Goal: Task Accomplishment & Management: Manage account settings

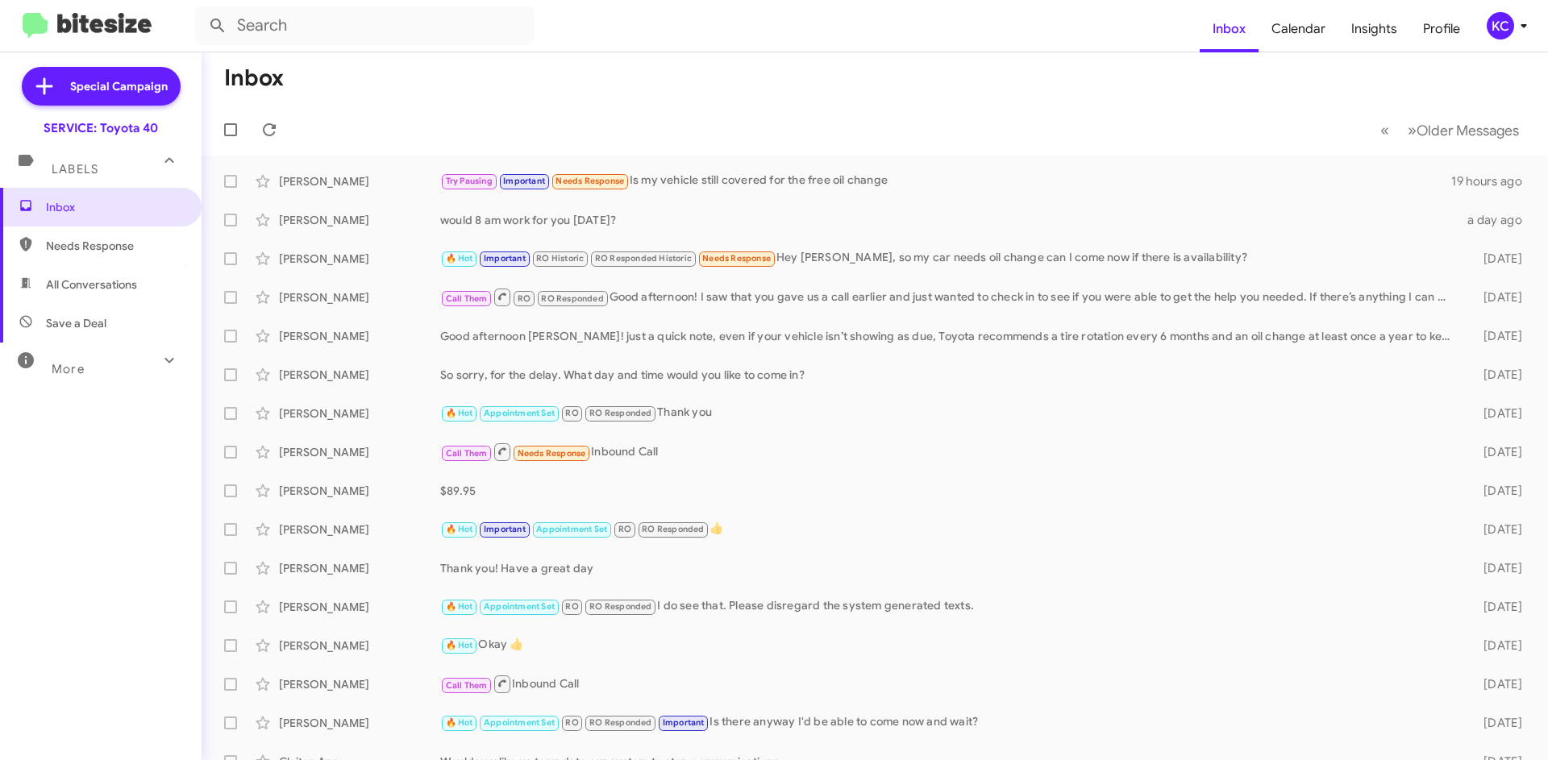
click at [1499, 27] on div "KC" at bounding box center [1500, 25] width 27 height 27
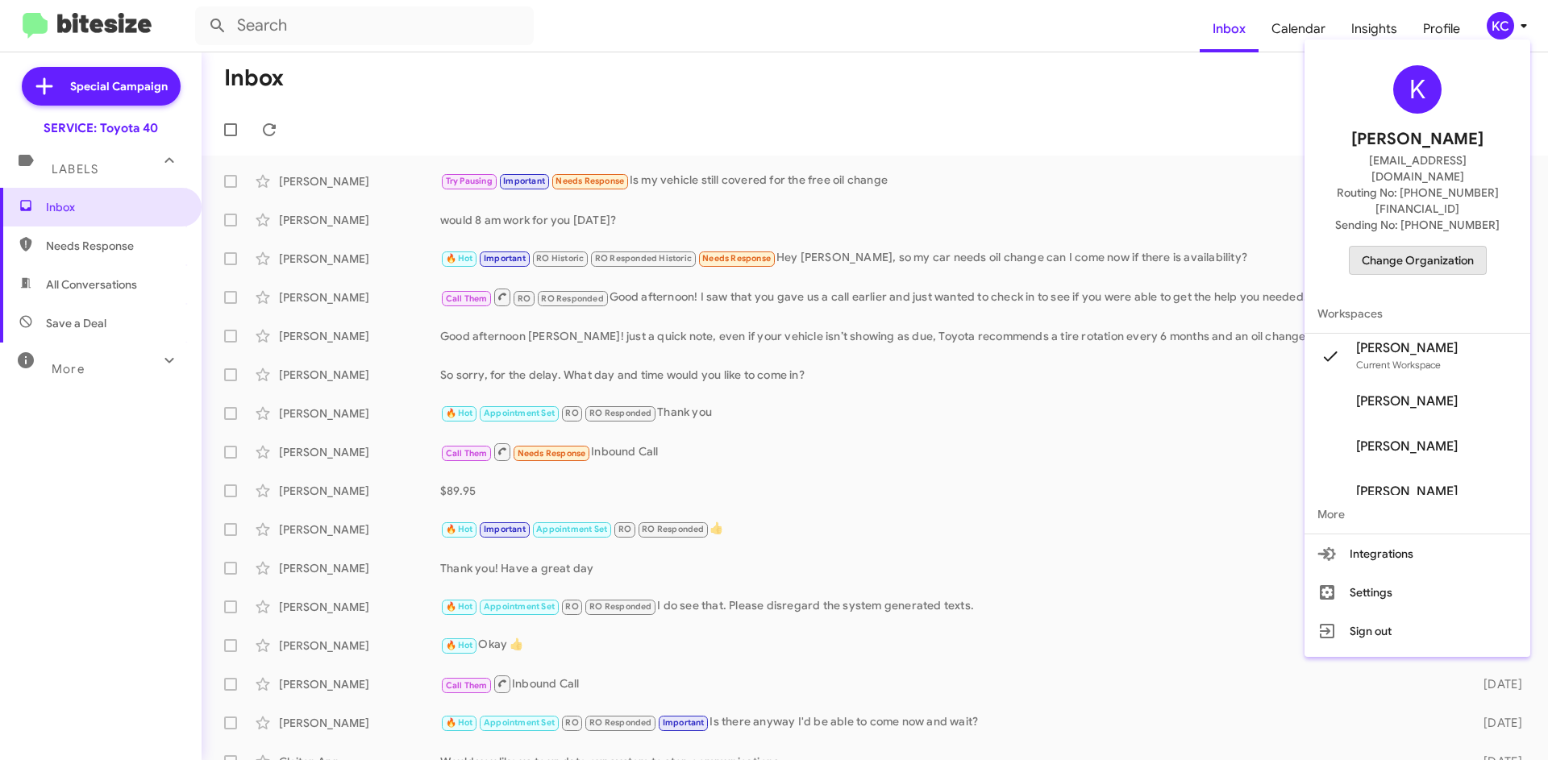
click at [1455, 247] on span "Change Organization" at bounding box center [1418, 260] width 112 height 27
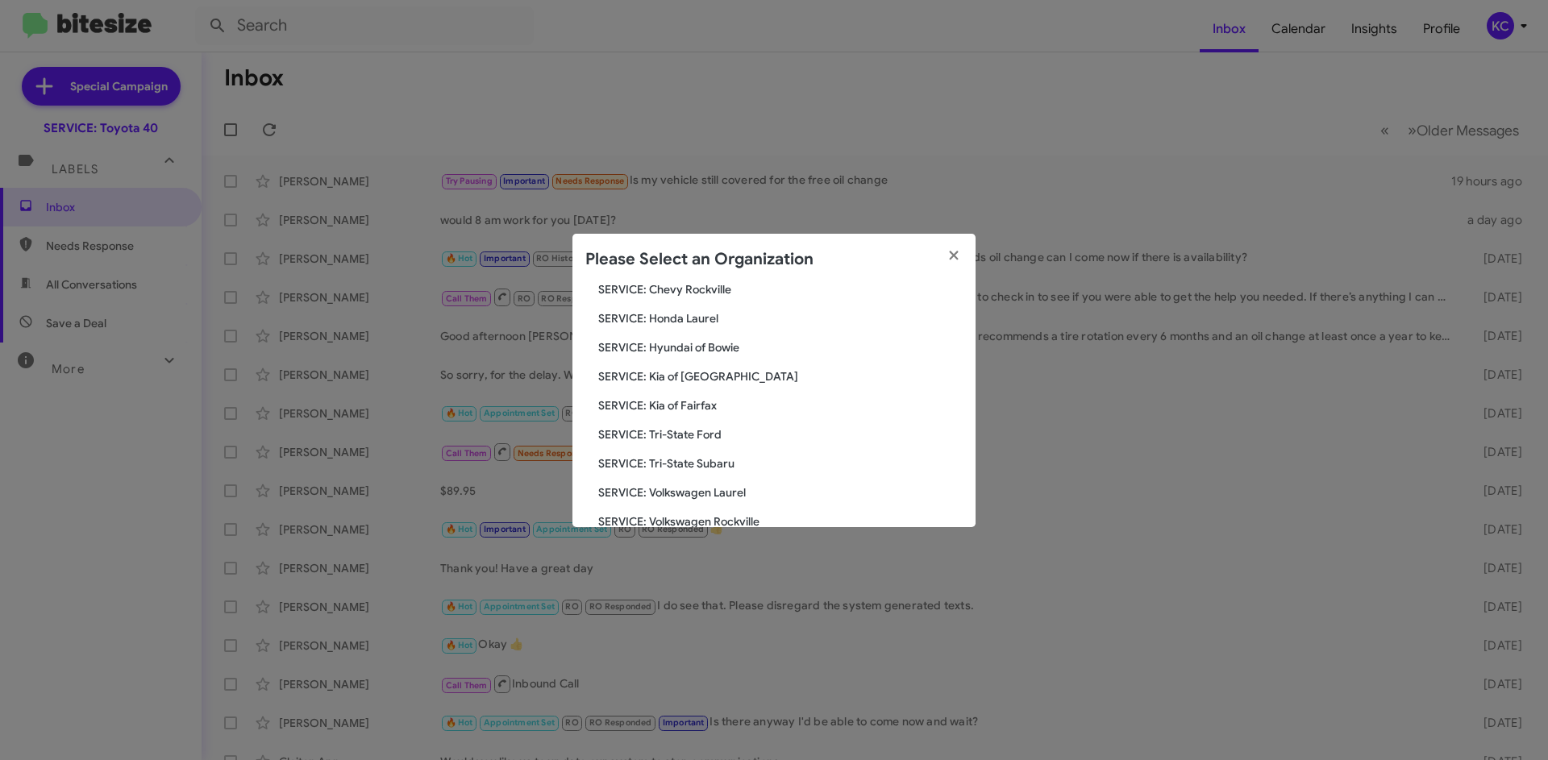
scroll to position [268, 0]
click at [709, 436] on span "SERVICE: Tri-State Subaru" at bounding box center [780, 435] width 364 height 16
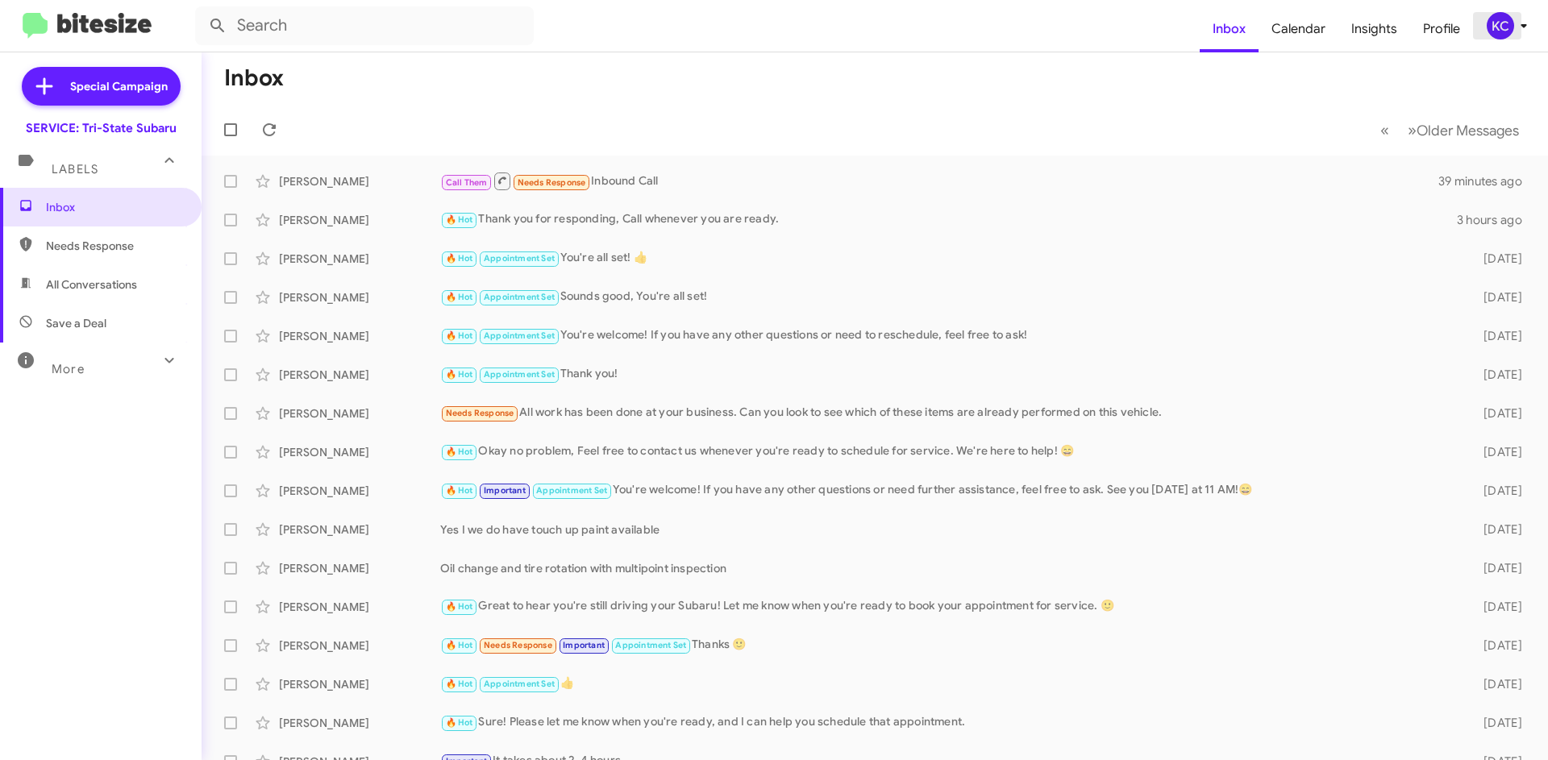
click at [1499, 27] on div "KC" at bounding box center [1500, 25] width 27 height 27
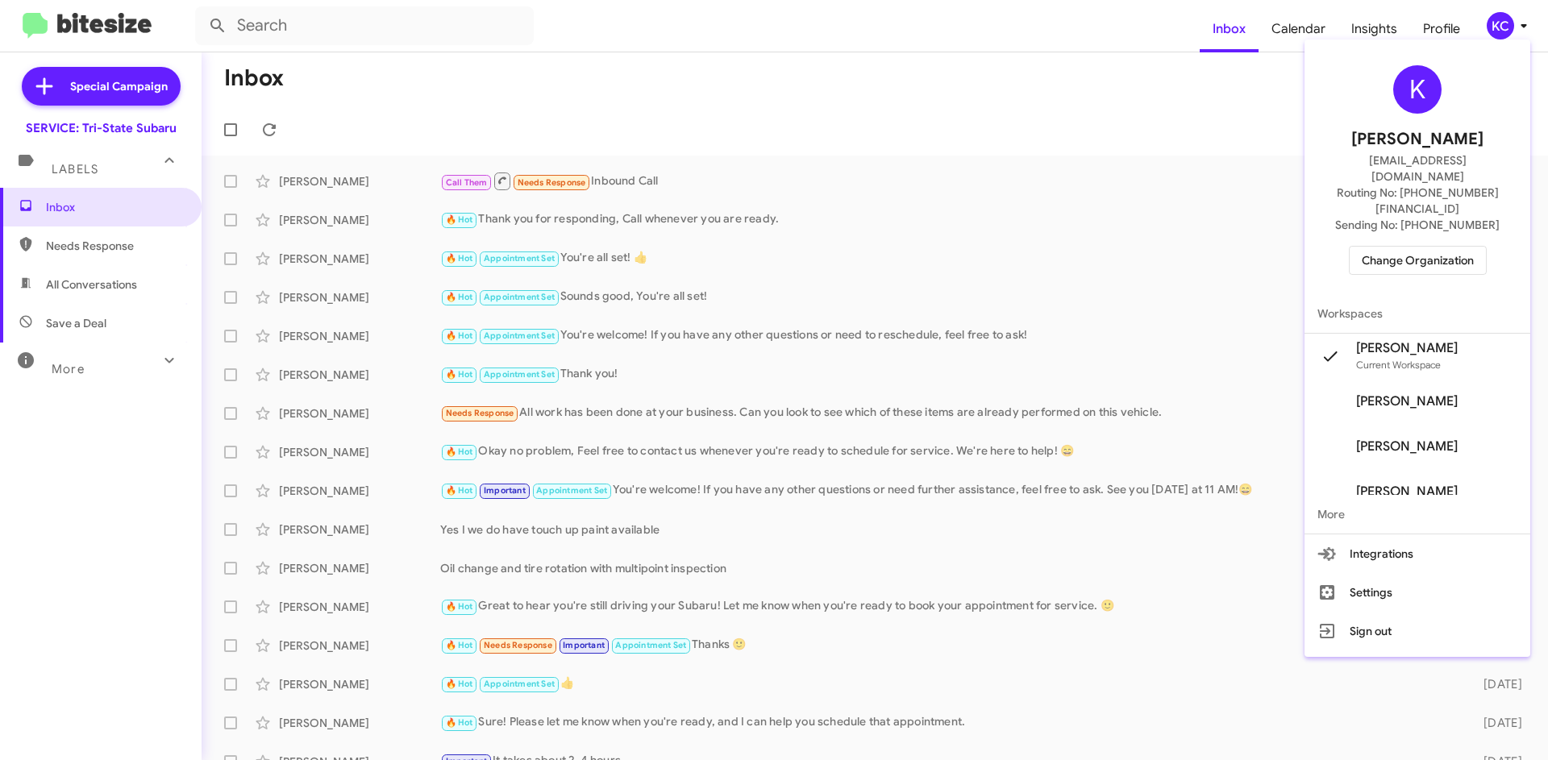
click at [1414, 247] on span "Change Organization" at bounding box center [1418, 260] width 112 height 27
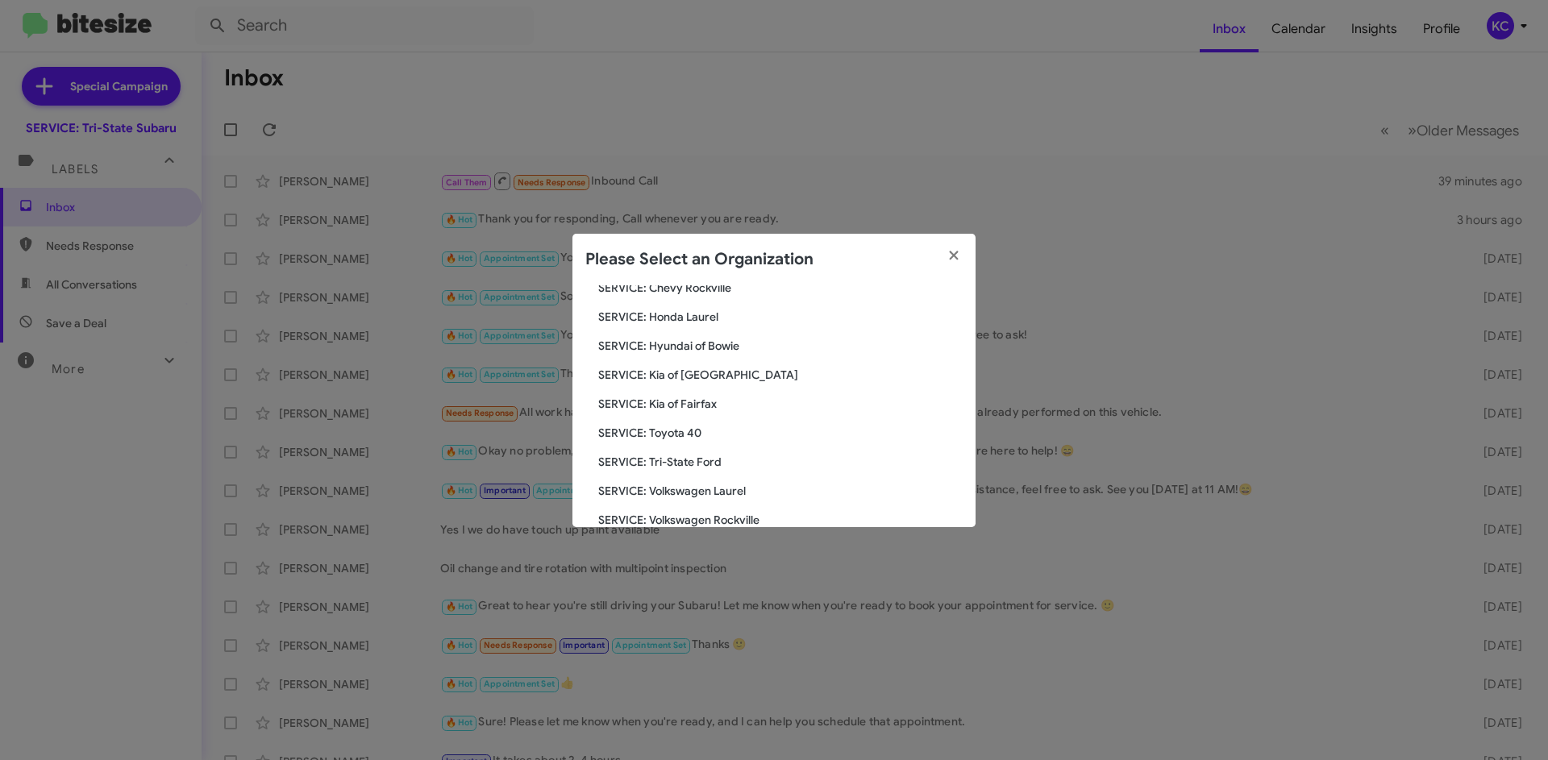
scroll to position [268, 0]
click at [706, 434] on span "SERVICE: Tri-State Ford" at bounding box center [780, 435] width 364 height 16
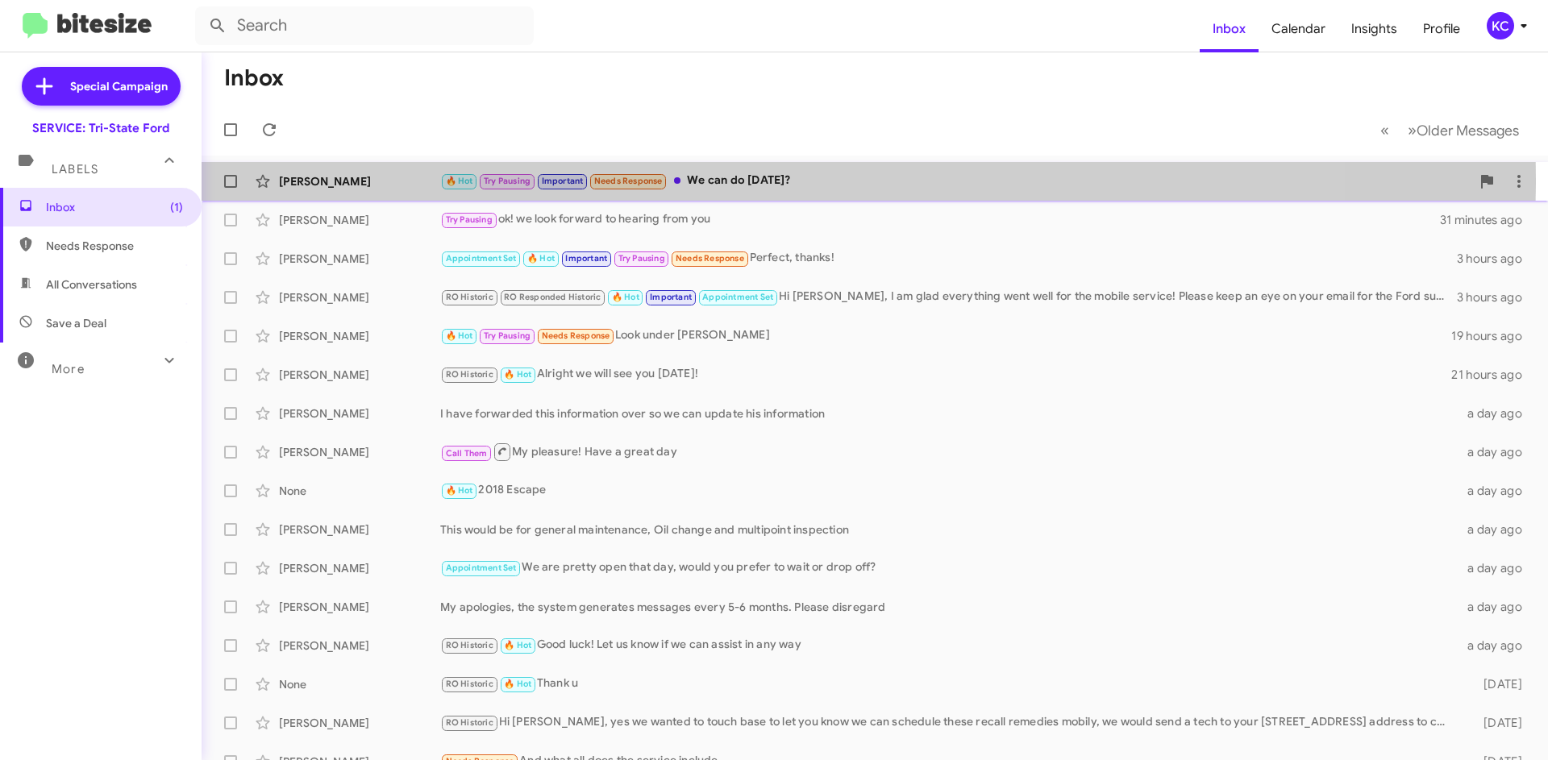
click at [724, 181] on div "🔥 Hot Try Pausing Important Needs Response We can do next Friday?" at bounding box center [955, 181] width 1030 height 19
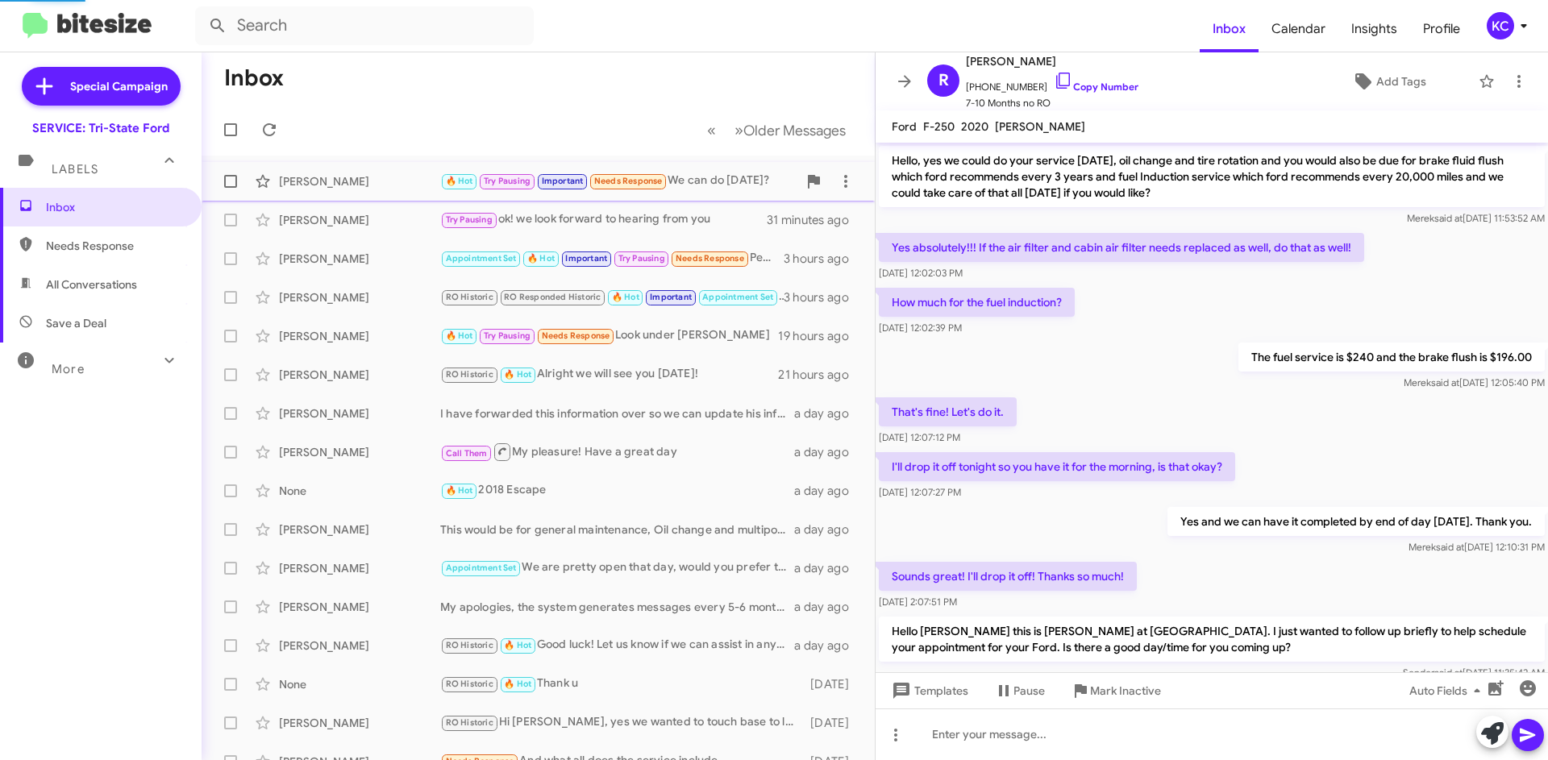
scroll to position [776, 0]
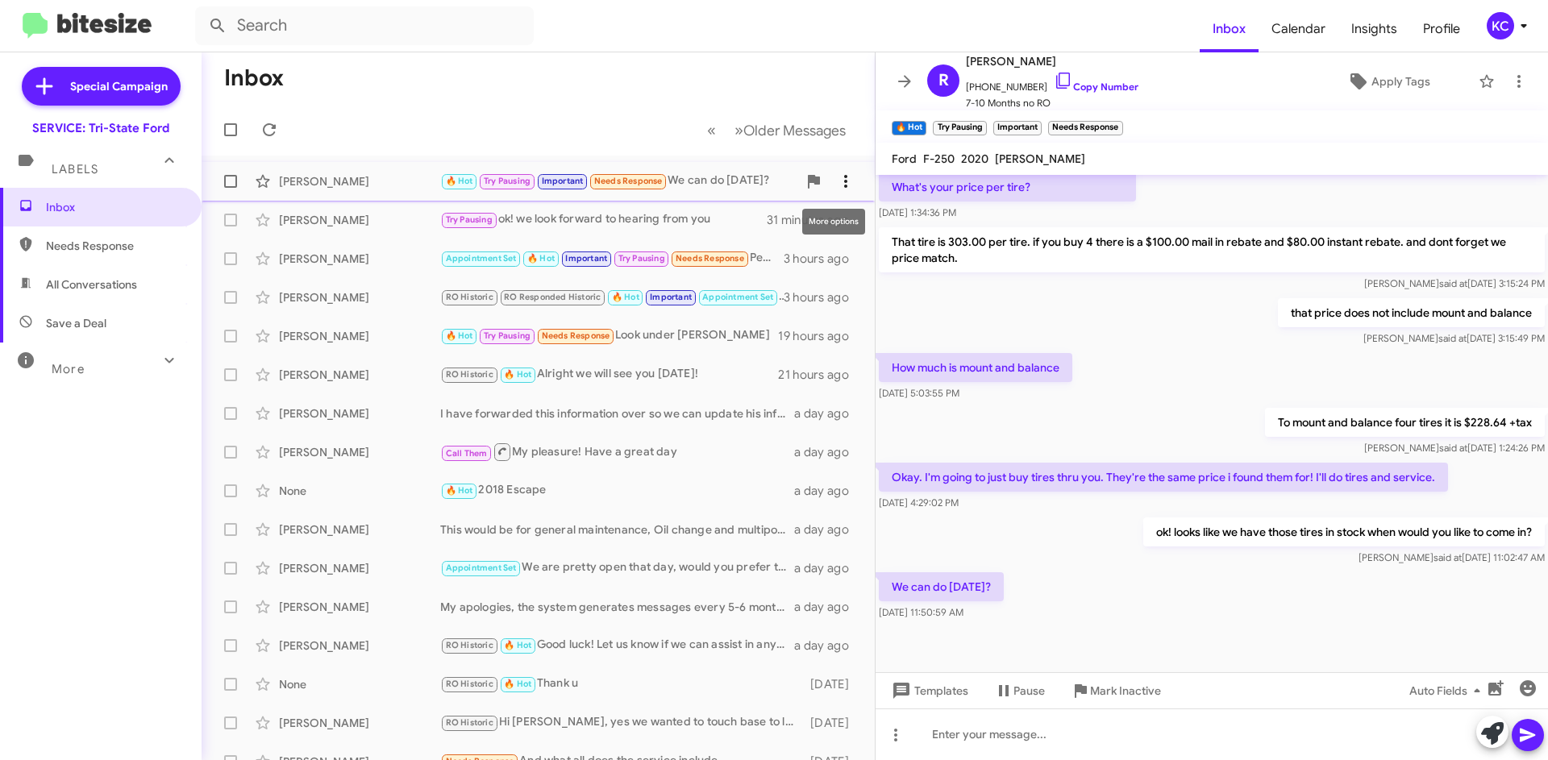
click at [836, 177] on icon at bounding box center [845, 181] width 19 height 19
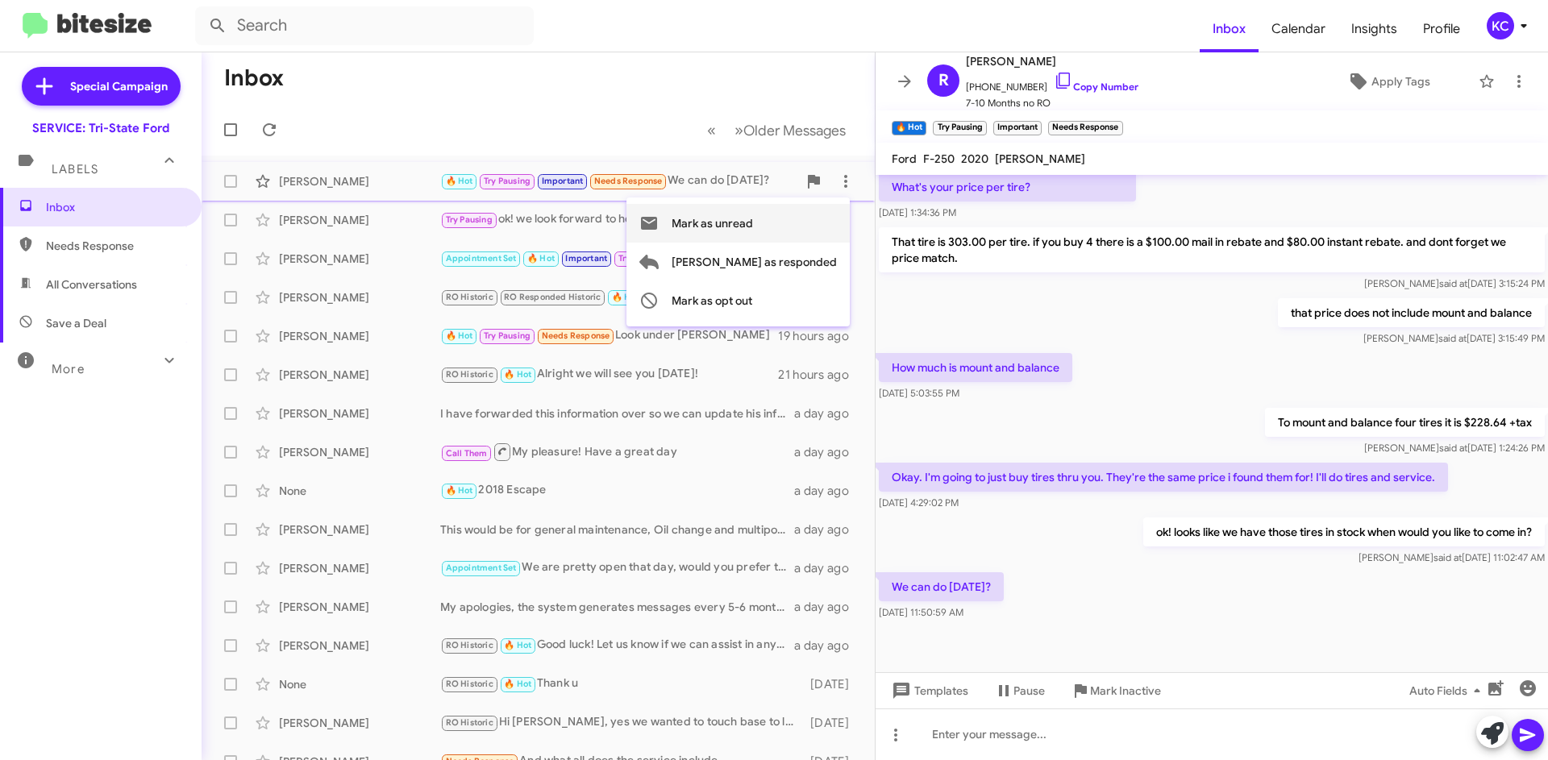
click at [753, 233] on span "Mark as unread" at bounding box center [712, 223] width 81 height 39
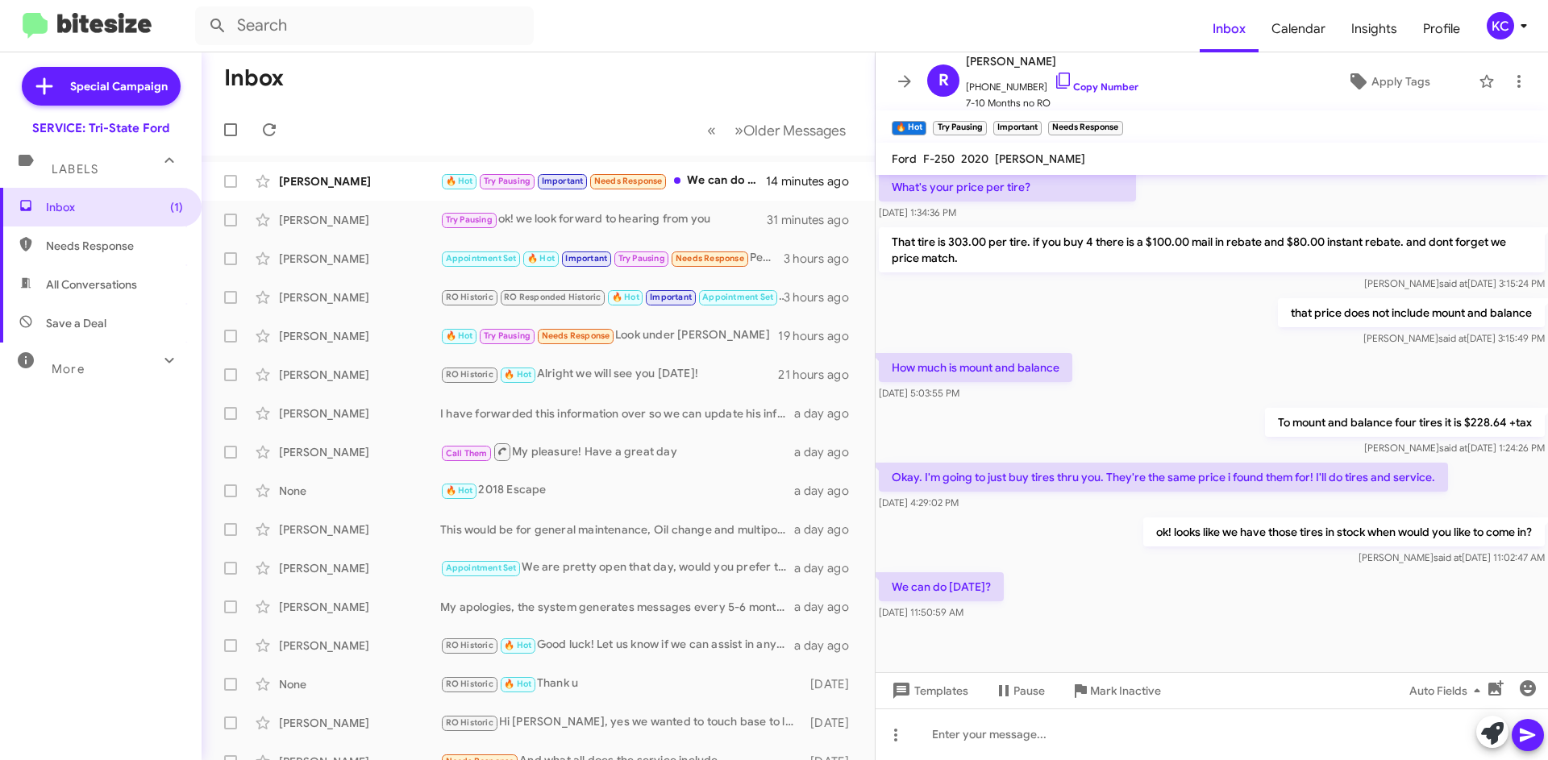
click at [1495, 18] on div "KC" at bounding box center [1500, 25] width 27 height 27
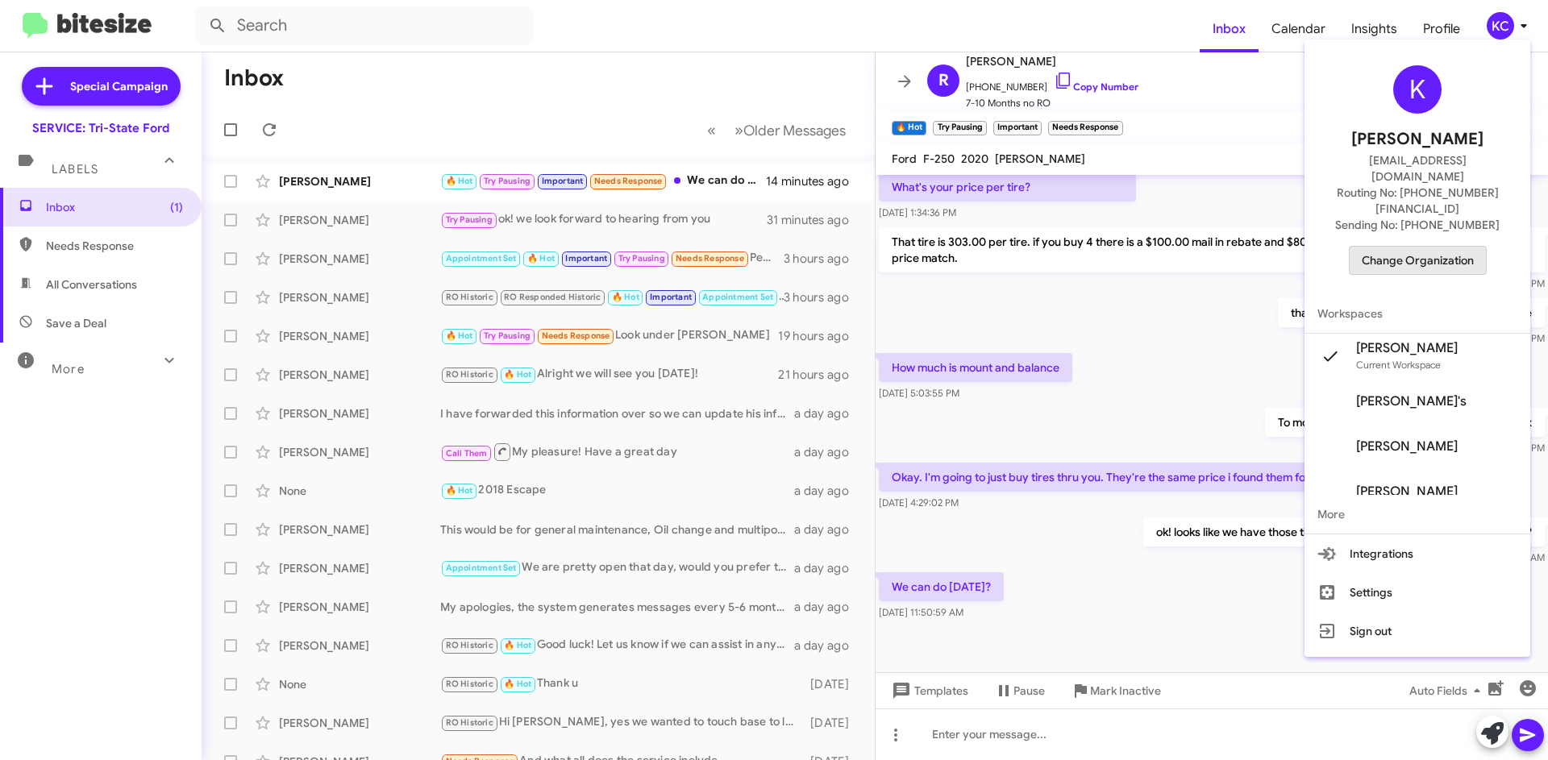
click at [1436, 247] on span "Change Organization" at bounding box center [1418, 260] width 112 height 27
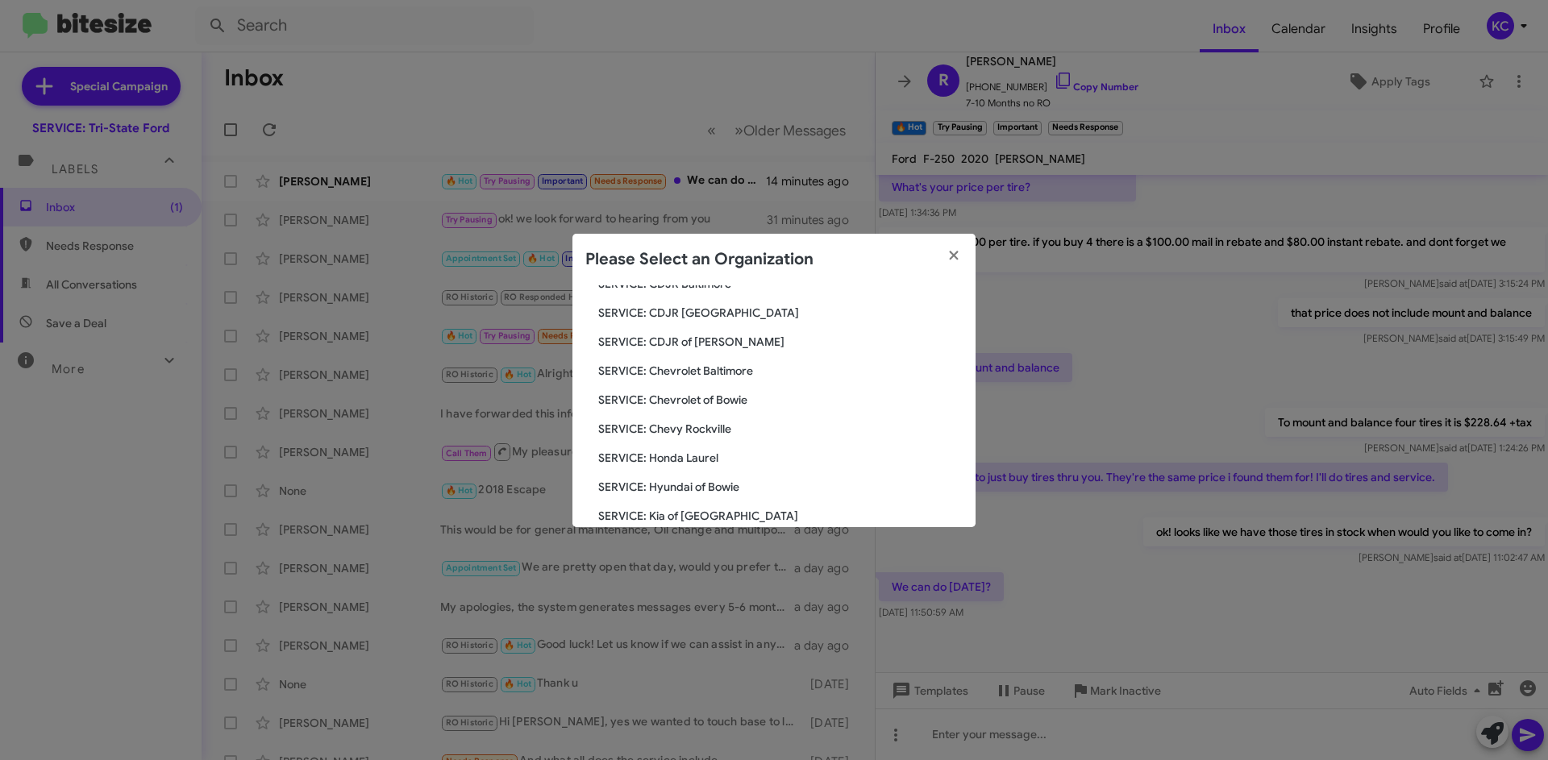
scroll to position [242, 0]
click at [695, 401] on span "SERVICE: Kia of Fairfax" at bounding box center [780, 404] width 364 height 16
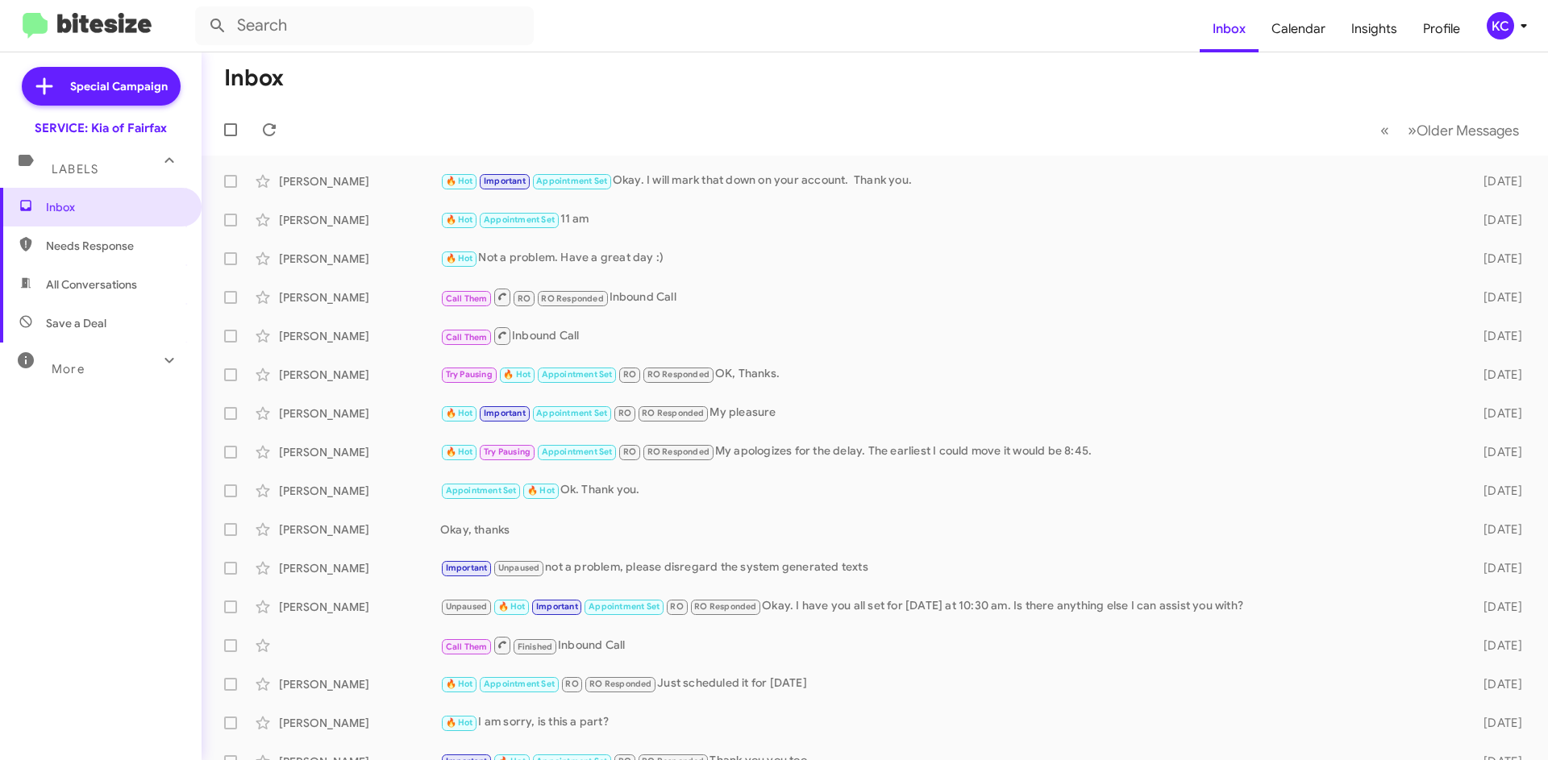
click at [1507, 31] on div "KC" at bounding box center [1500, 25] width 27 height 27
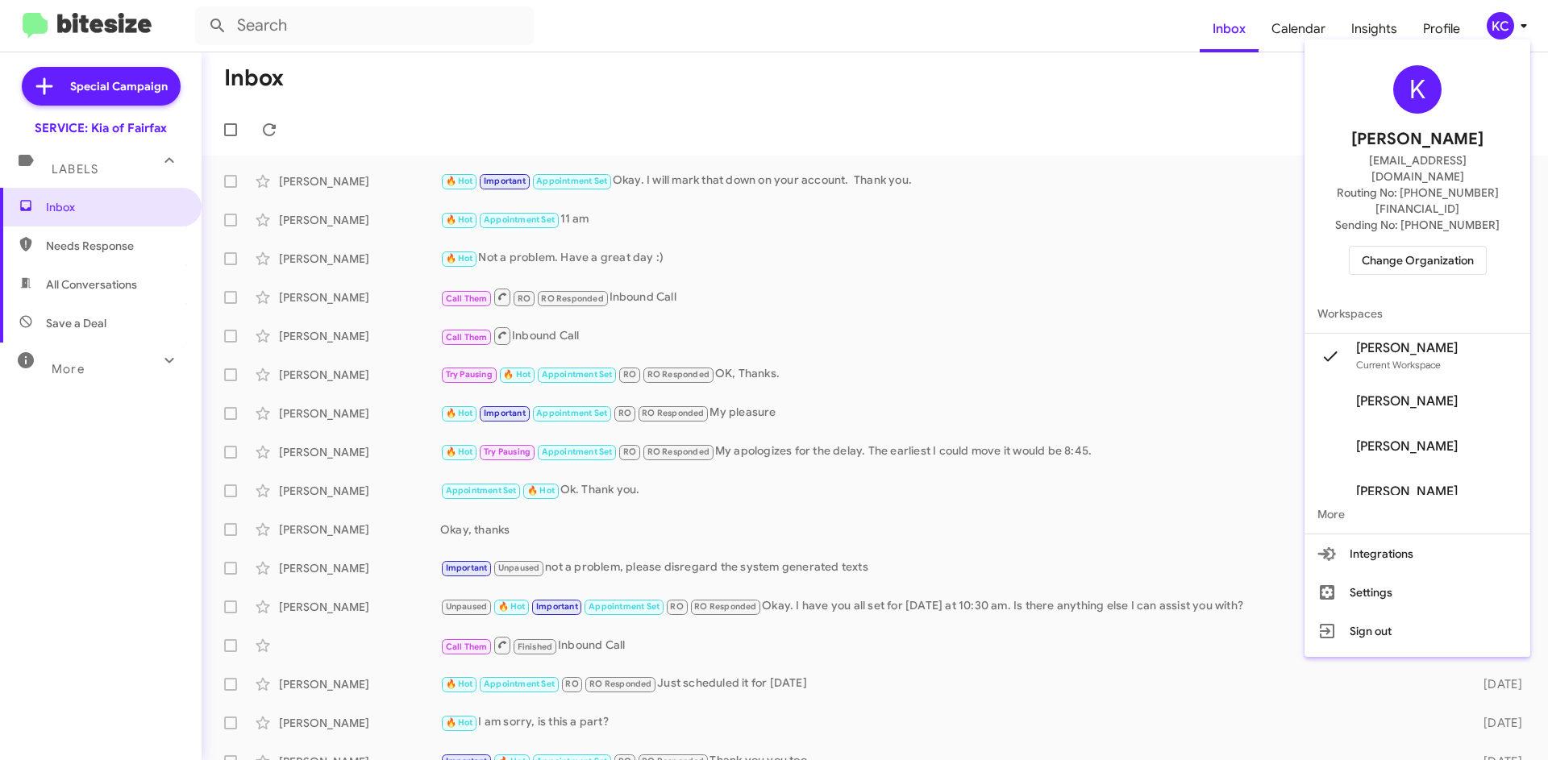
click at [1507, 23] on div at bounding box center [774, 380] width 1548 height 760
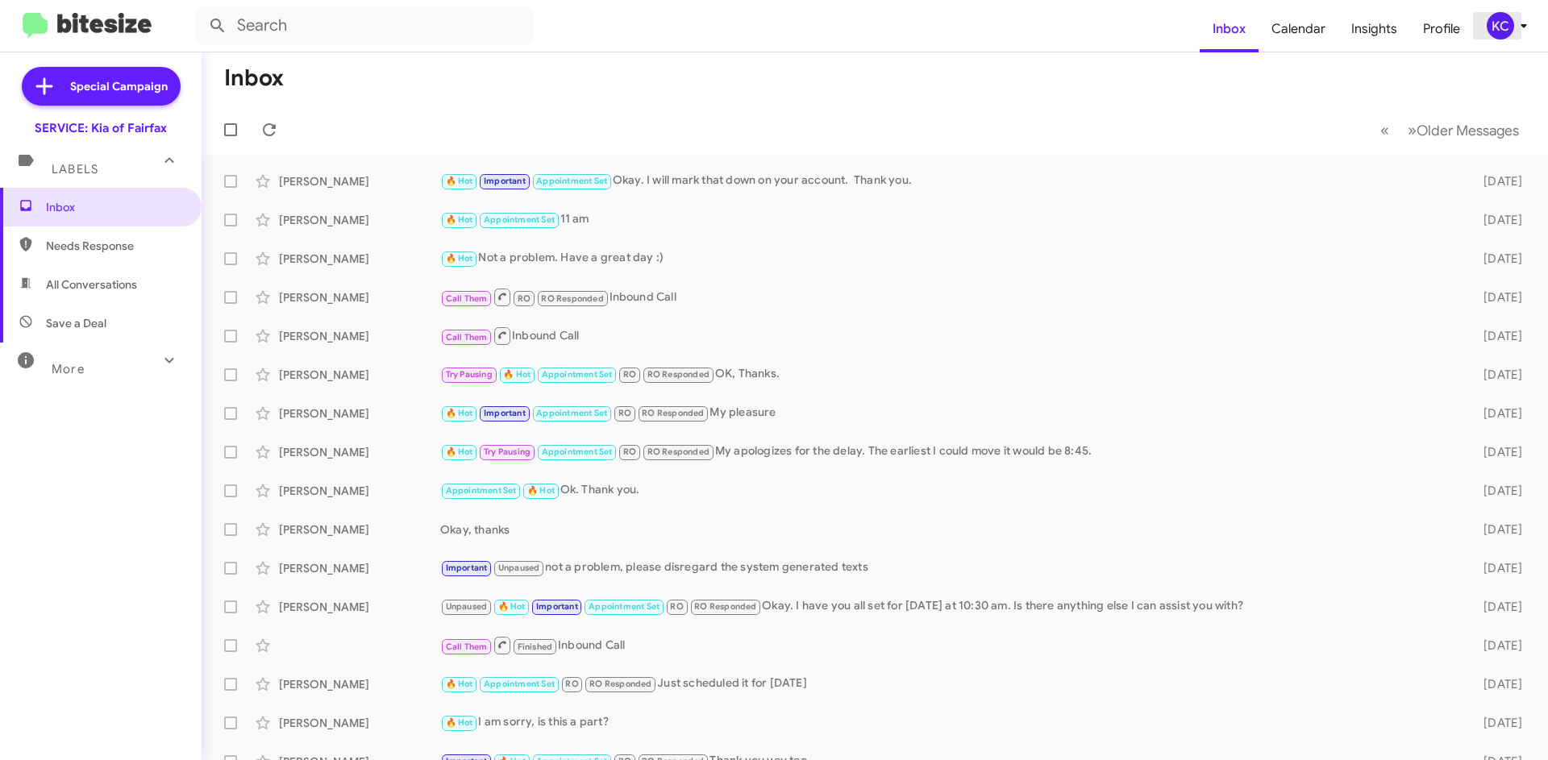
click at [1506, 26] on div "KC" at bounding box center [1500, 25] width 27 height 27
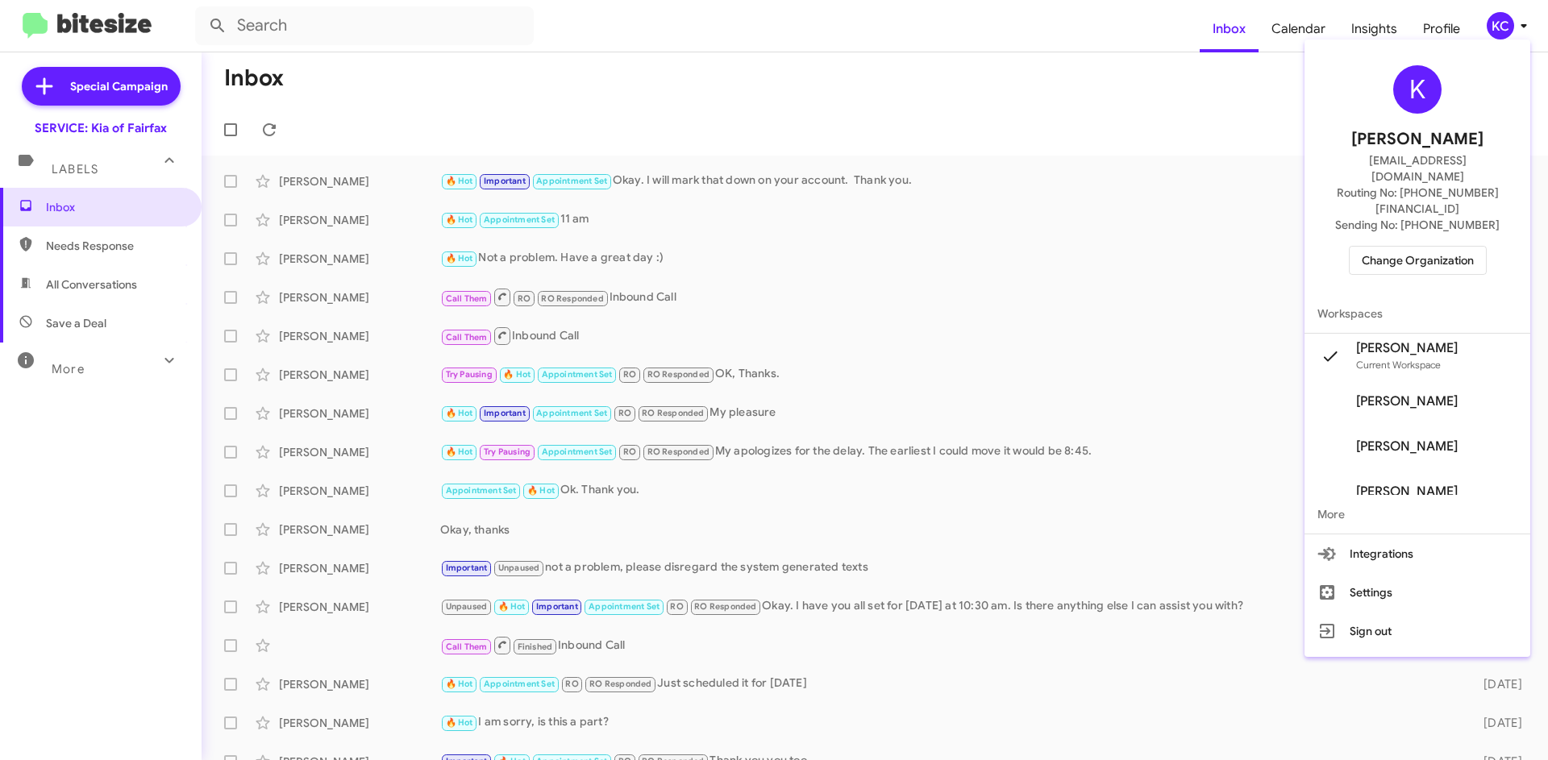
click at [1450, 247] on span "Change Organization" at bounding box center [1418, 260] width 112 height 27
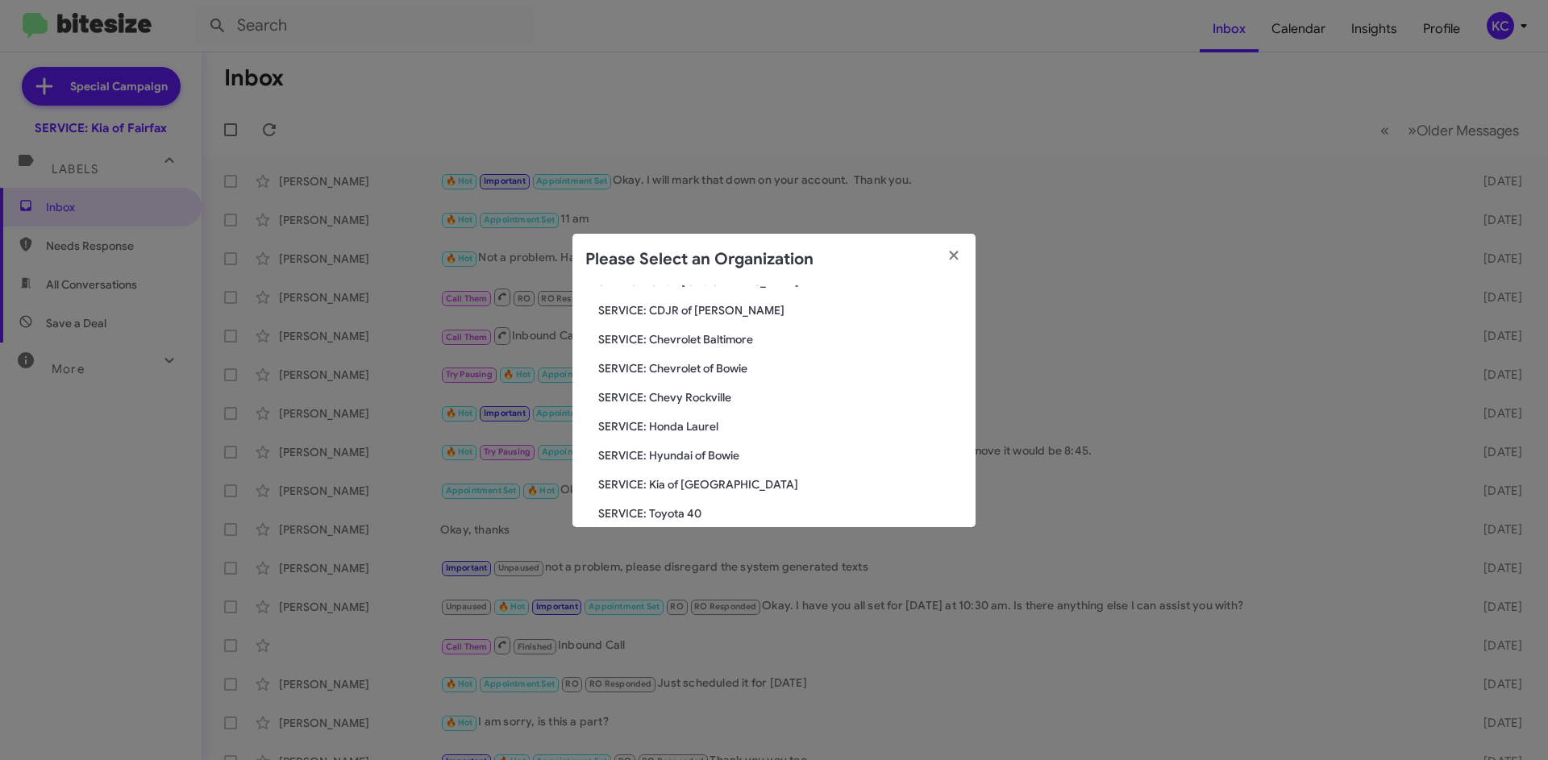
scroll to position [161, 0]
click at [699, 451] on span "SERVICE: Kia of [GEOGRAPHIC_DATA]" at bounding box center [780, 455] width 364 height 16
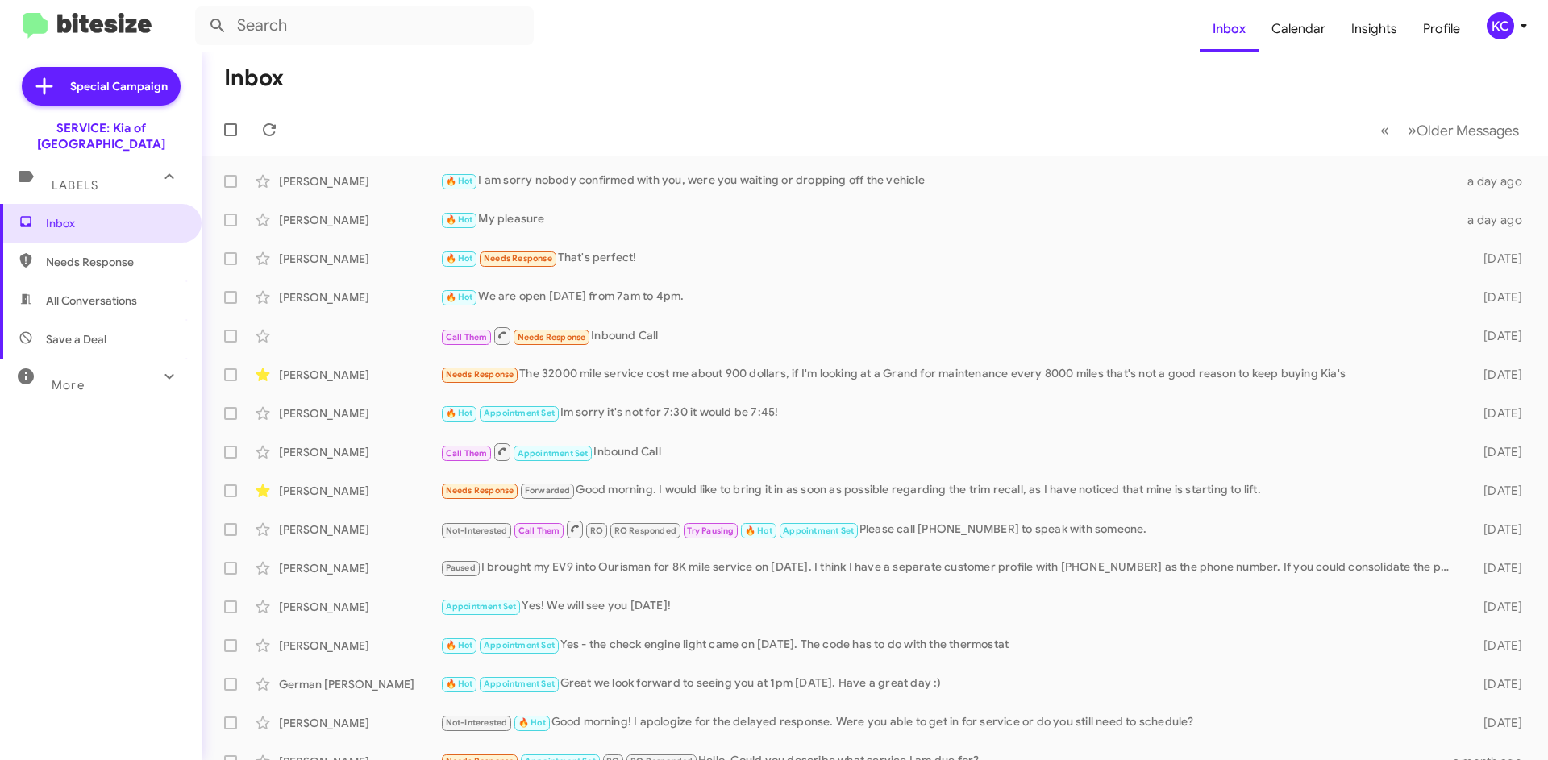
click at [1495, 38] on div "KC" at bounding box center [1500, 25] width 27 height 27
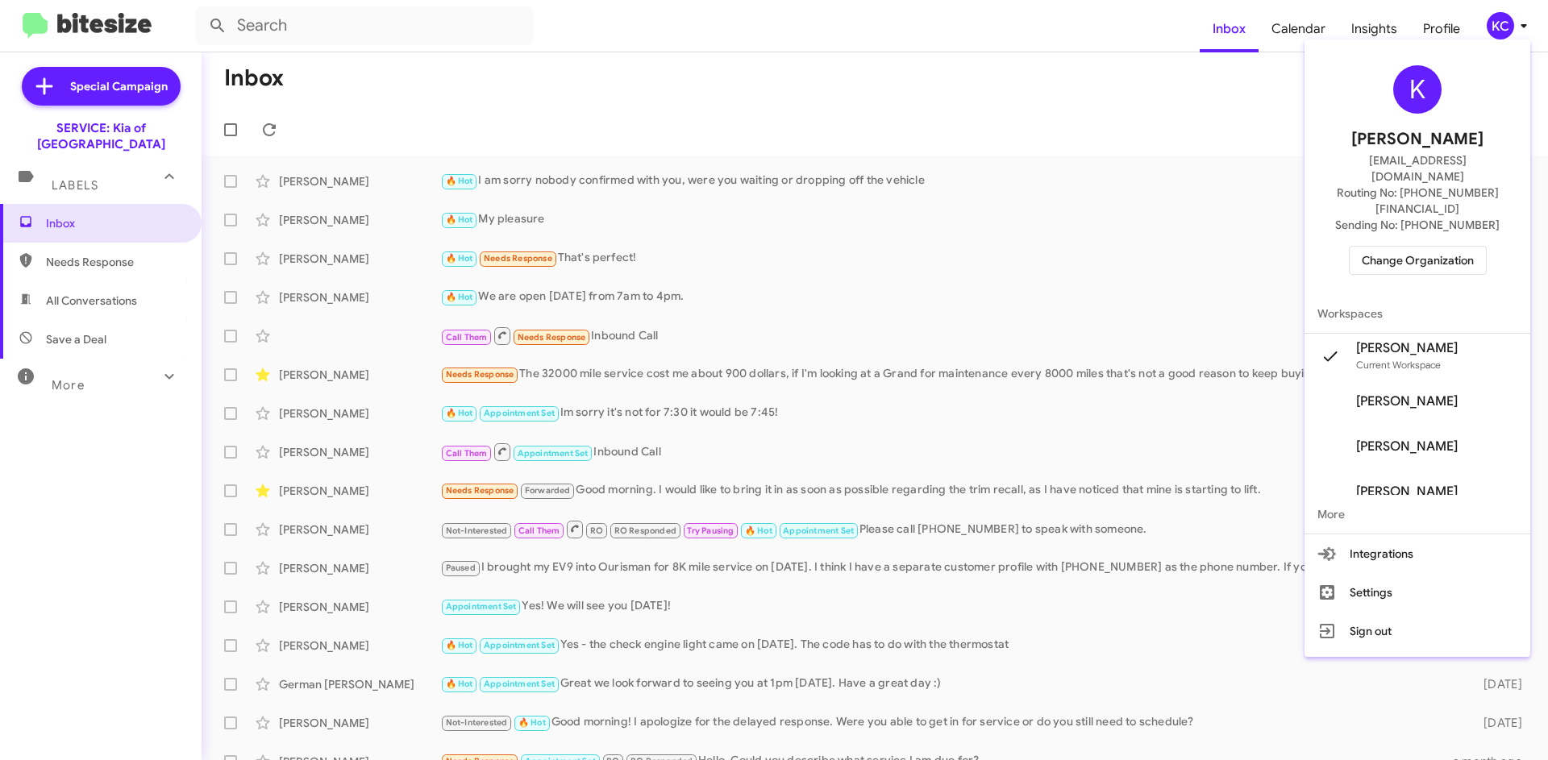
click at [1466, 247] on span "Change Organization" at bounding box center [1418, 260] width 112 height 27
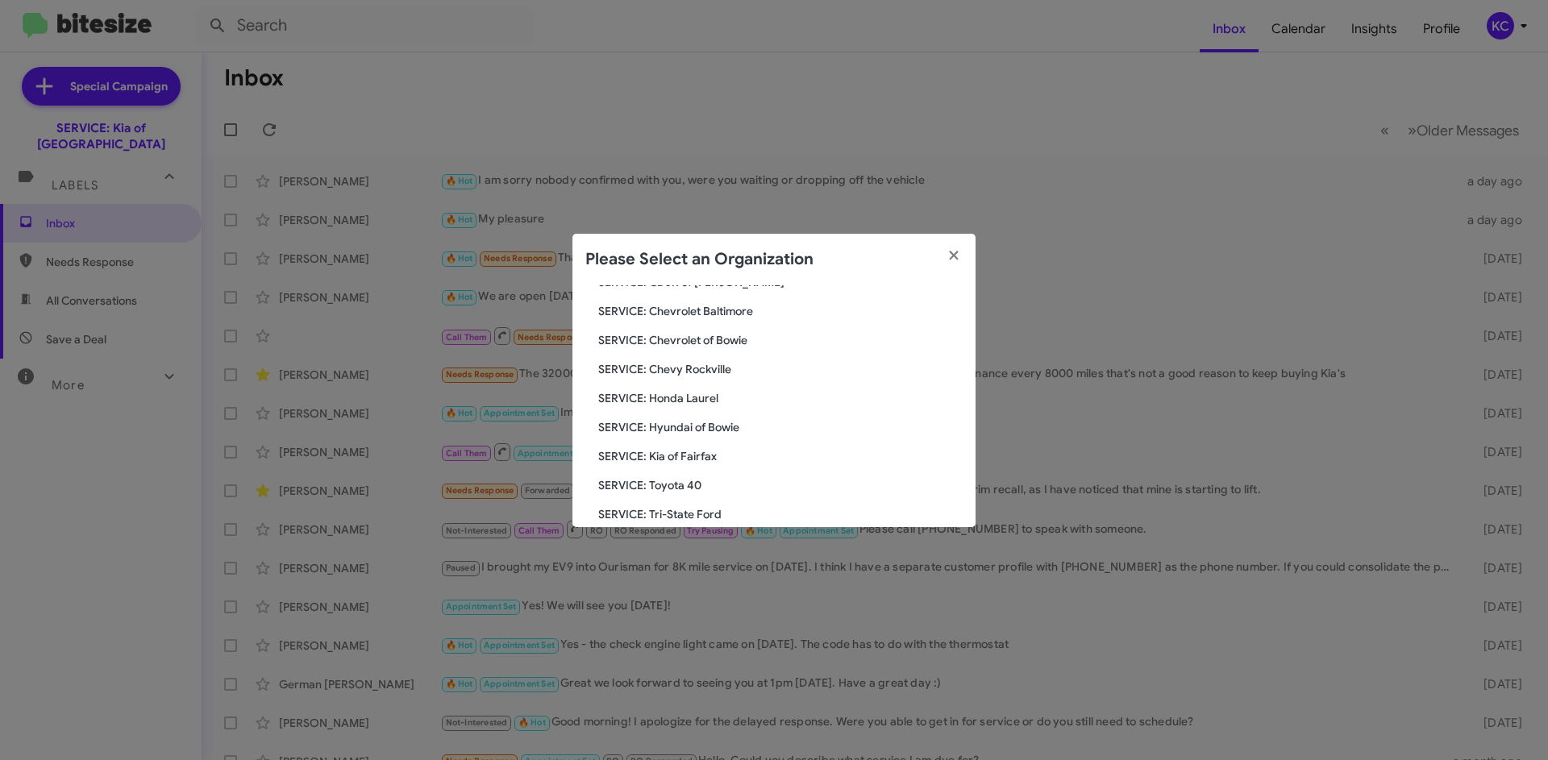
scroll to position [161, 0]
click at [685, 432] on span "SERVICE: Hyundai of Bowie" at bounding box center [780, 426] width 364 height 16
